Goal: Navigation & Orientation: Understand site structure

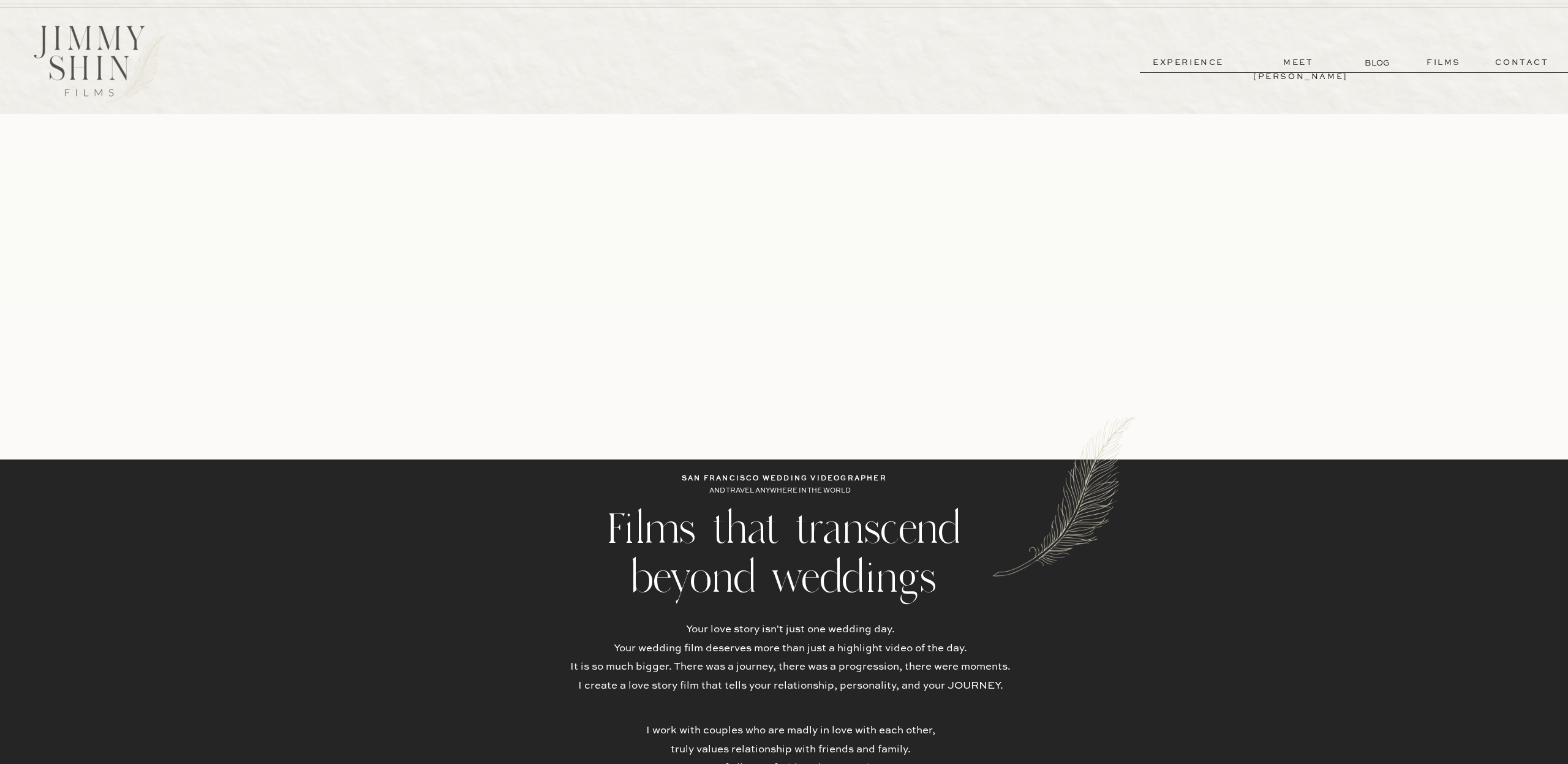
click at [1273, 59] on p "meet [PERSON_NAME]" at bounding box center [1299, 63] width 90 height 14
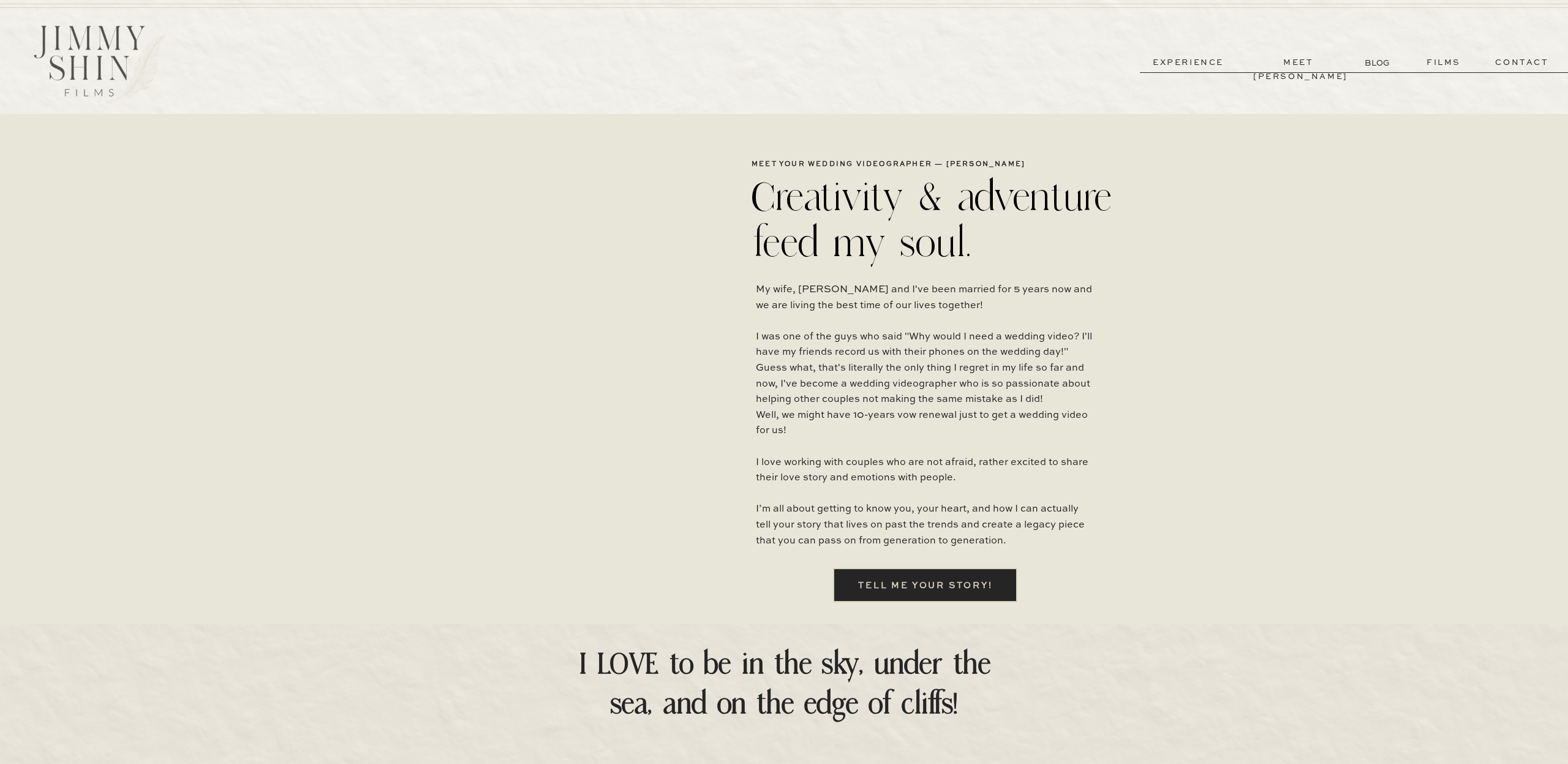
scroll to position [1, 0]
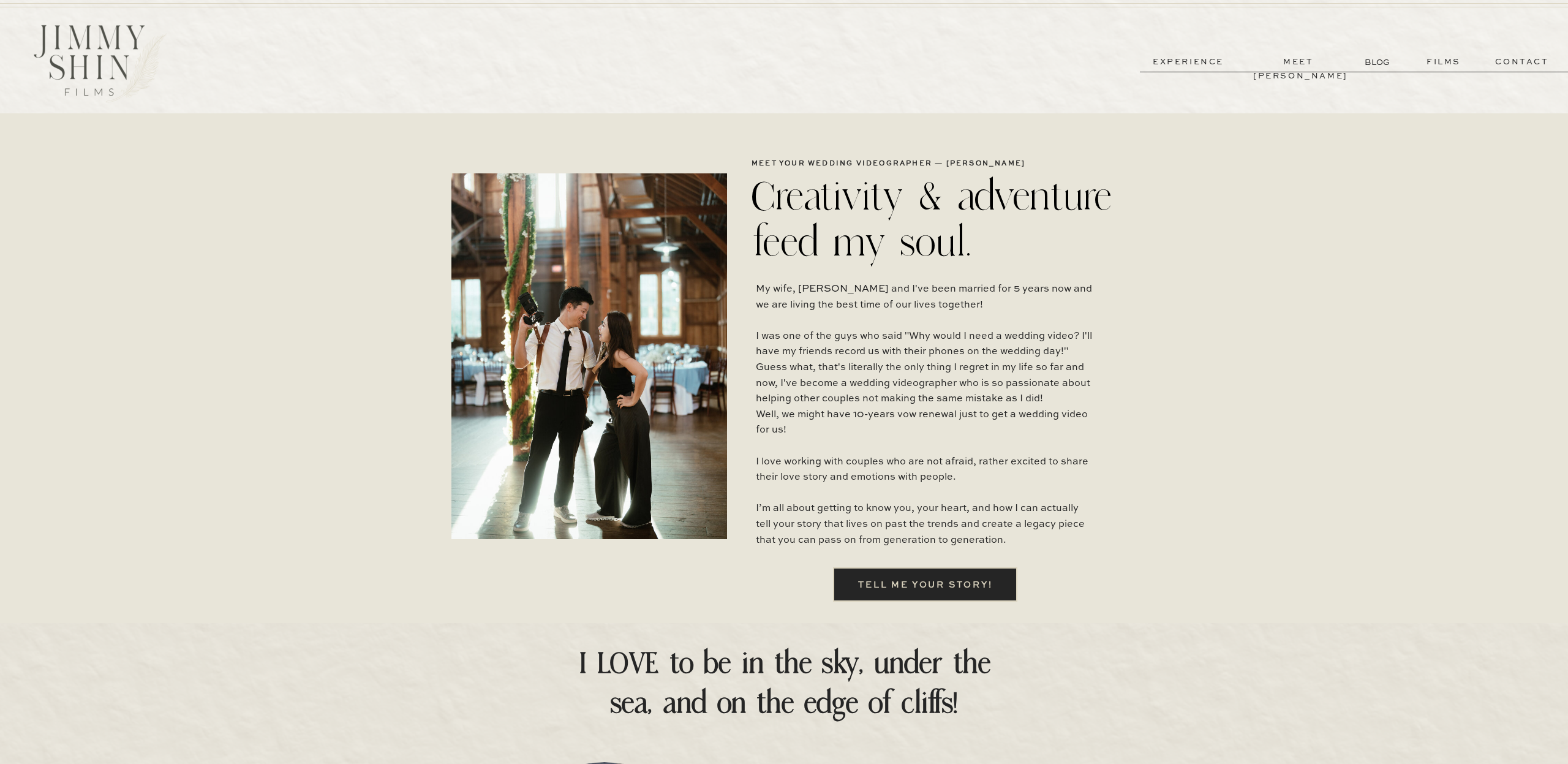
click at [1438, 62] on p "films" at bounding box center [1443, 62] width 60 height 14
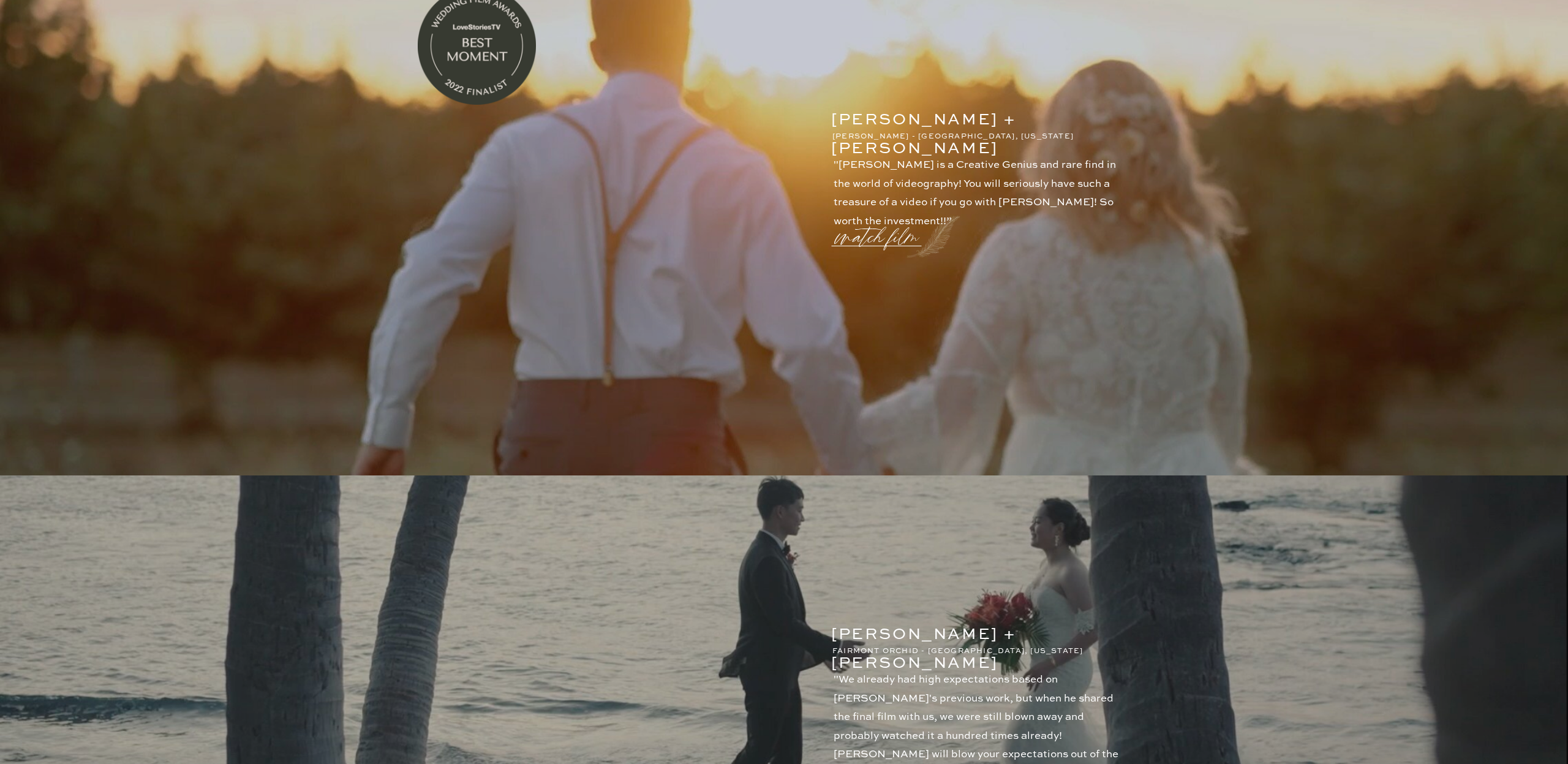
scroll to position [65, 0]
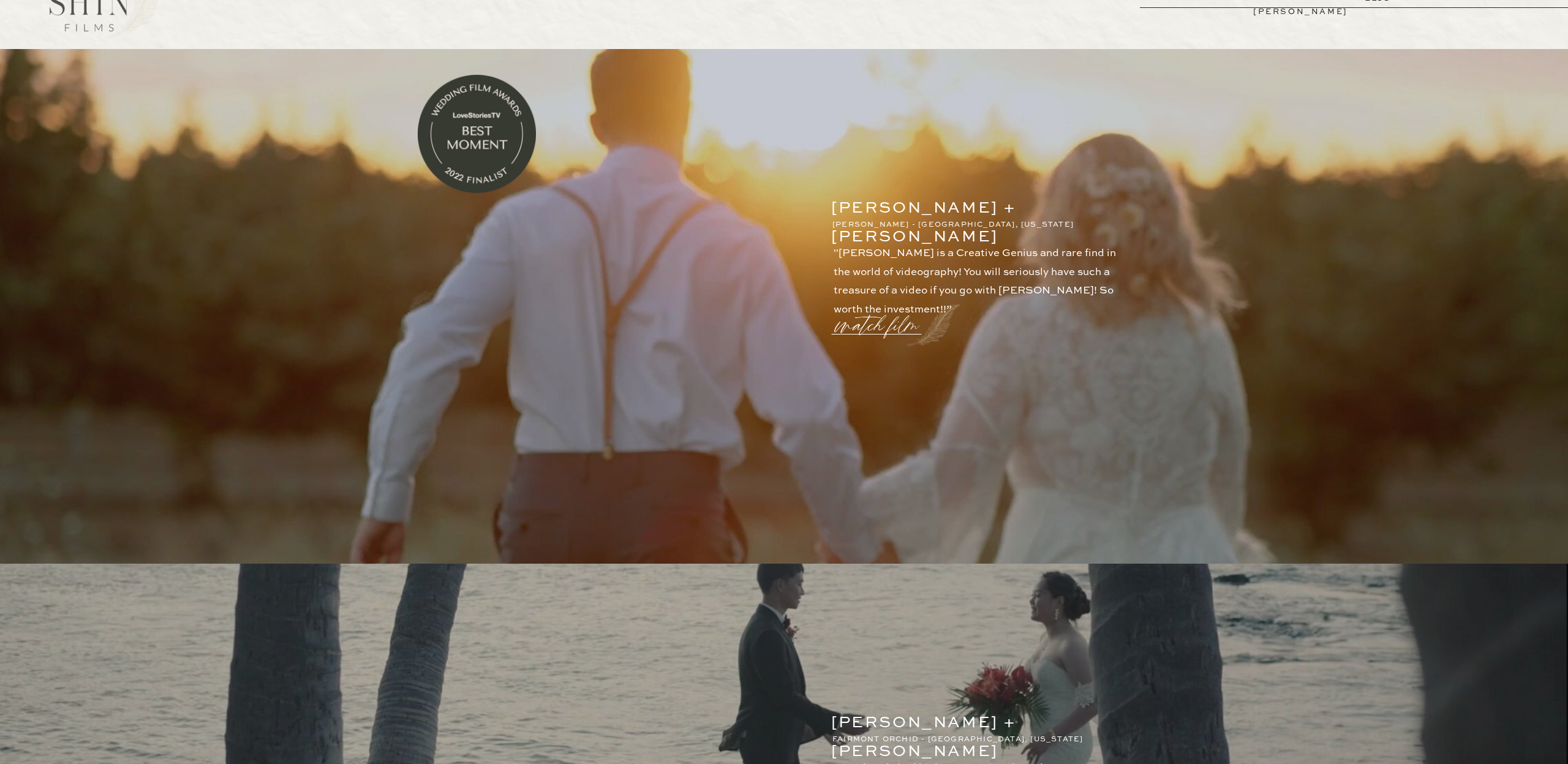
click at [858, 328] on p "watch film" at bounding box center [880, 318] width 88 height 47
click at [1078, 230] on icon at bounding box center [1077, 226] width 36 height 36
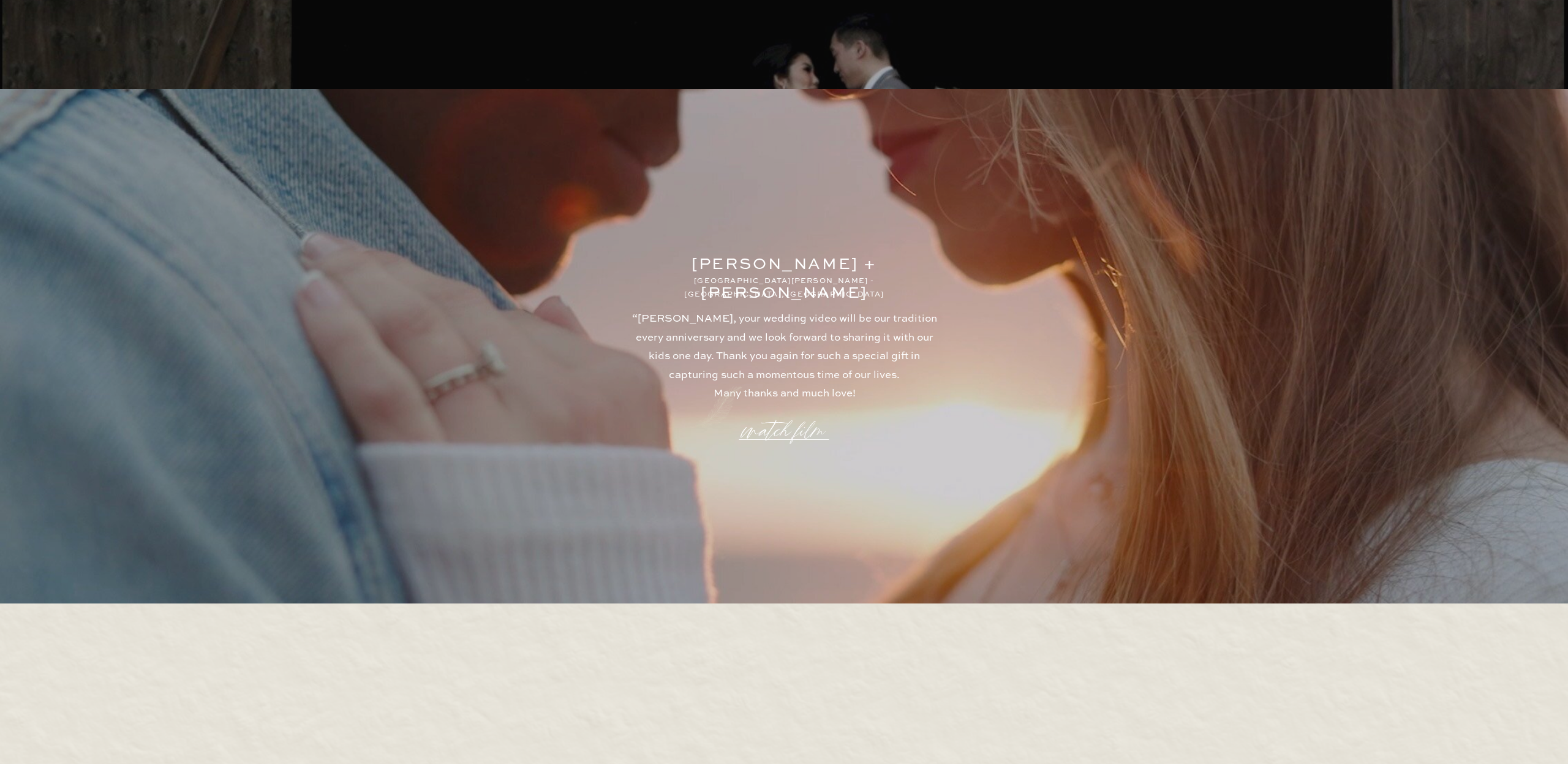
scroll to position [3272, 0]
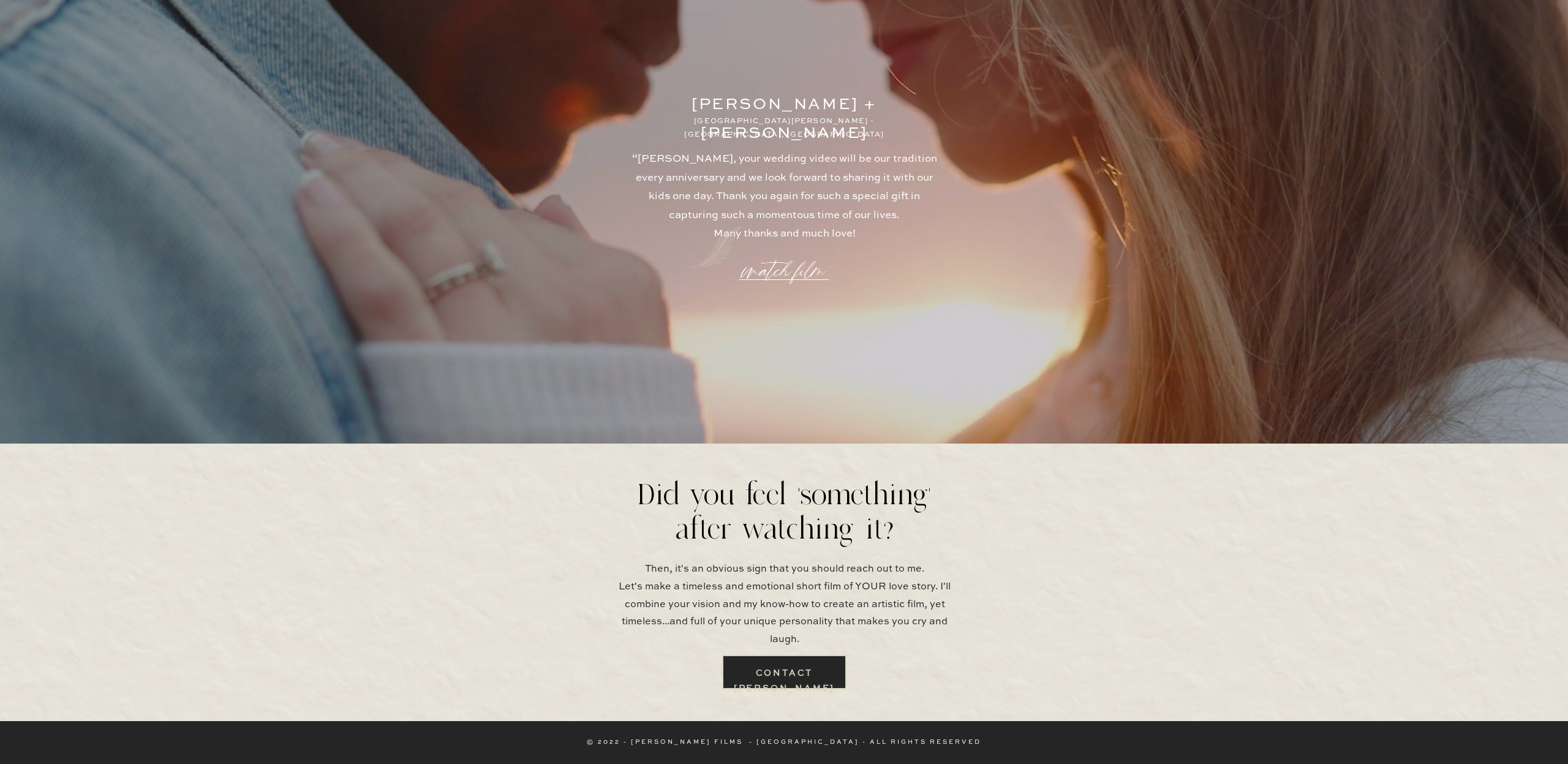
click at [816, 677] on b "contact jimmy" at bounding box center [784, 680] width 101 height 24
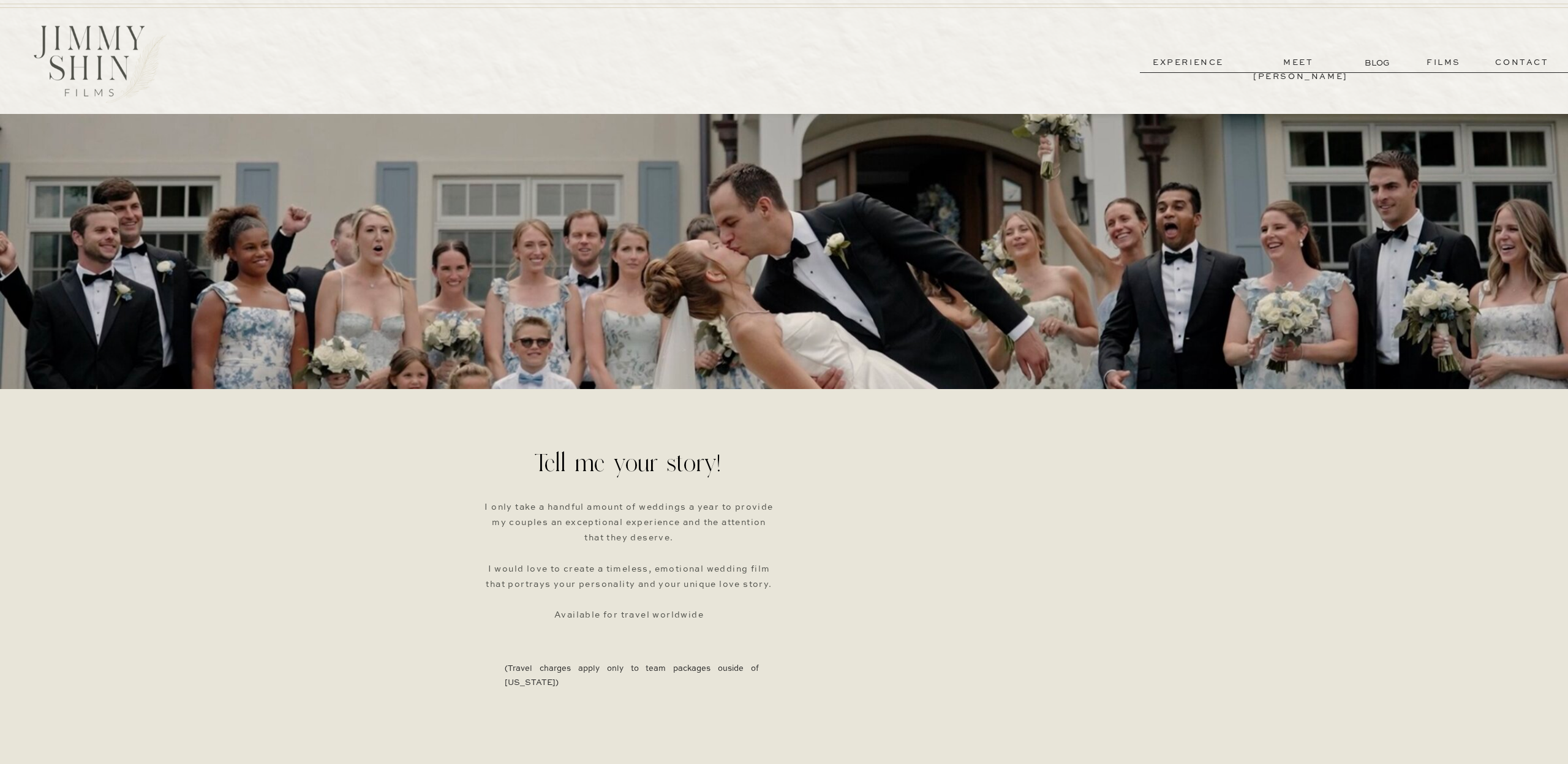
scroll to position [2, 0]
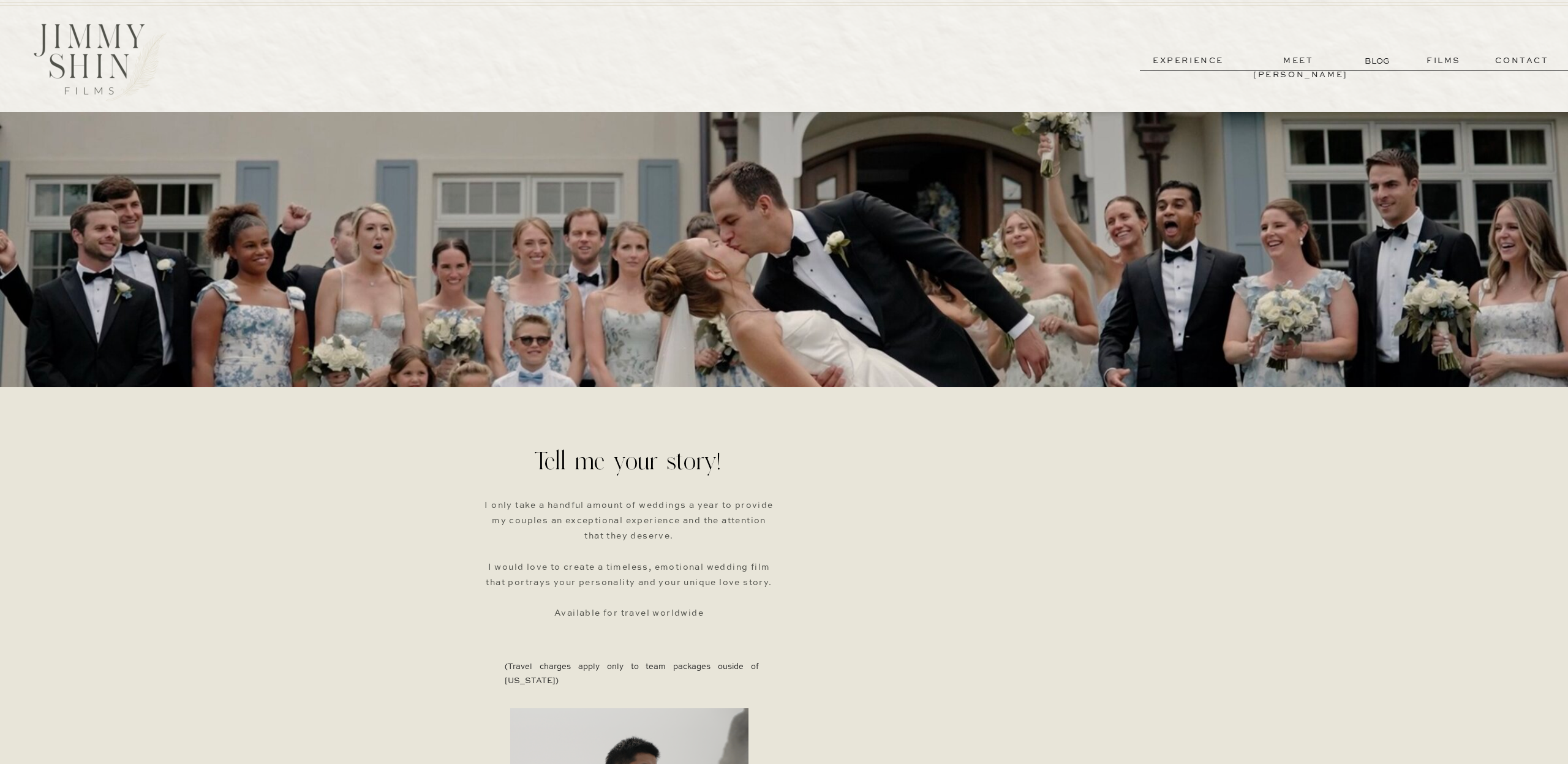
click at [1519, 59] on p "contact" at bounding box center [1521, 60] width 88 height 14
click at [1203, 55] on p "experience" at bounding box center [1188, 60] width 90 height 14
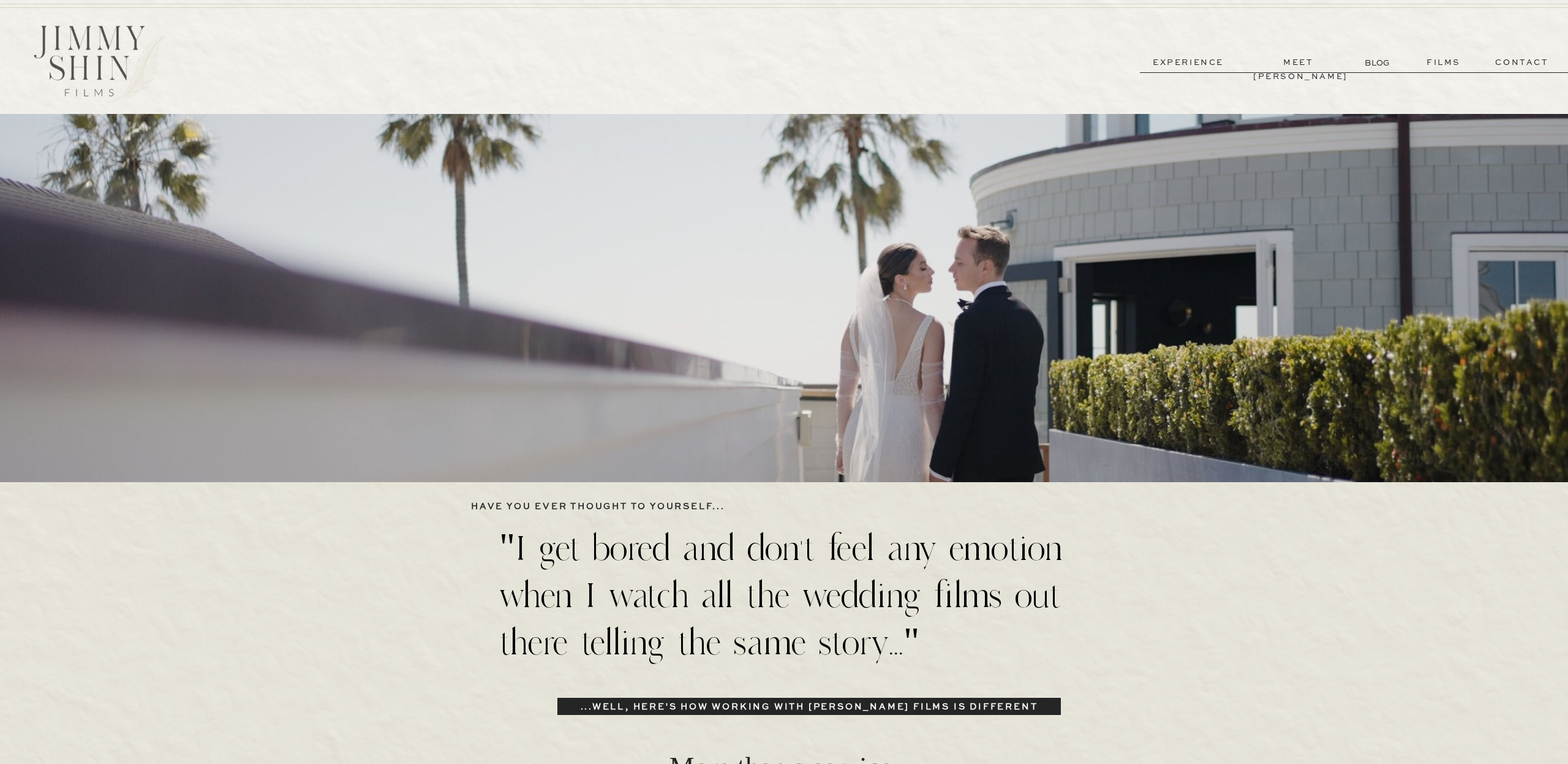
click at [1371, 61] on p "BLOG" at bounding box center [1378, 62] width 28 height 13
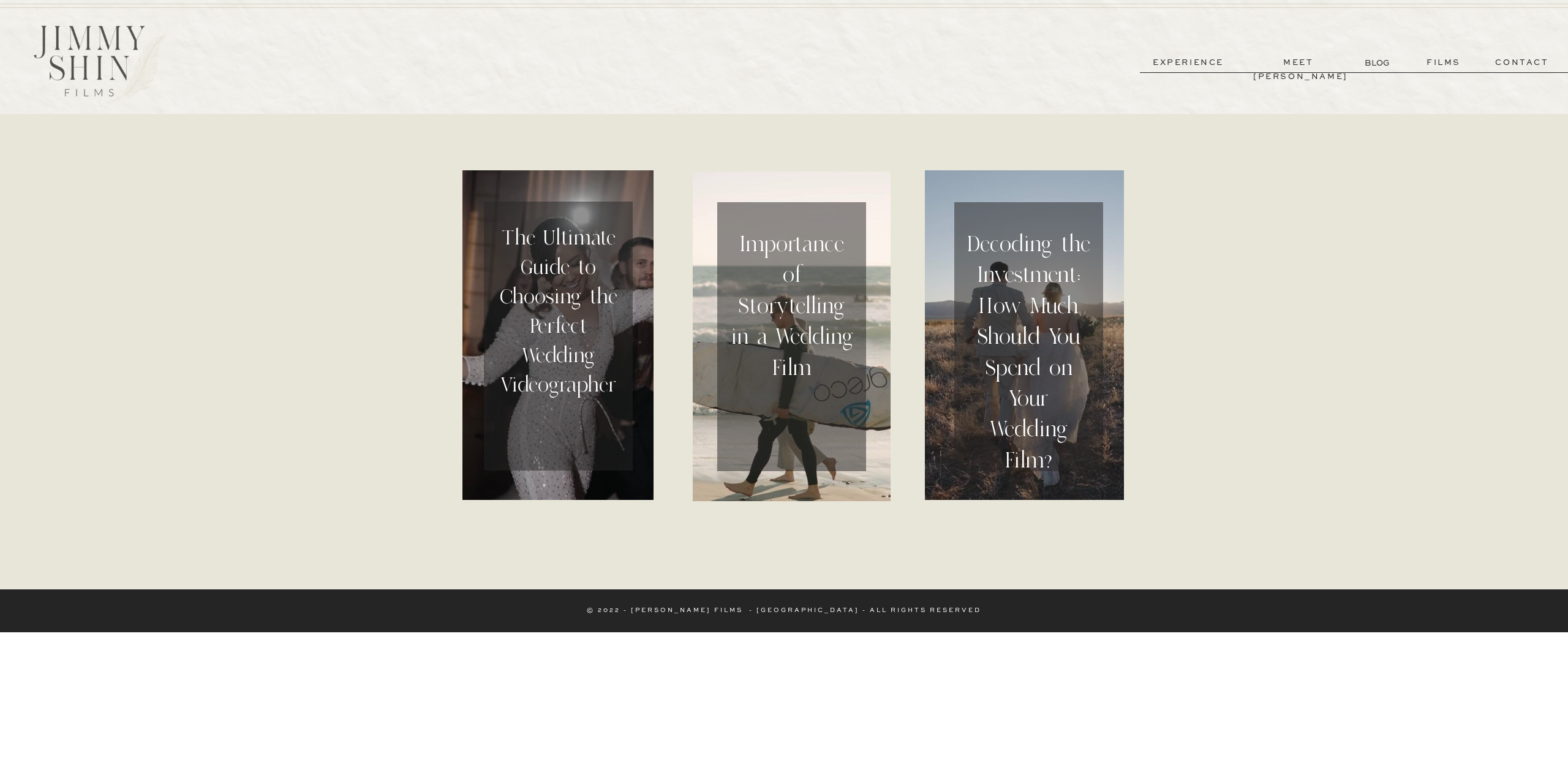
click at [113, 53] on div at bounding box center [100, 64] width 177 height 88
